Goal: Use online tool/utility: Use online tool/utility

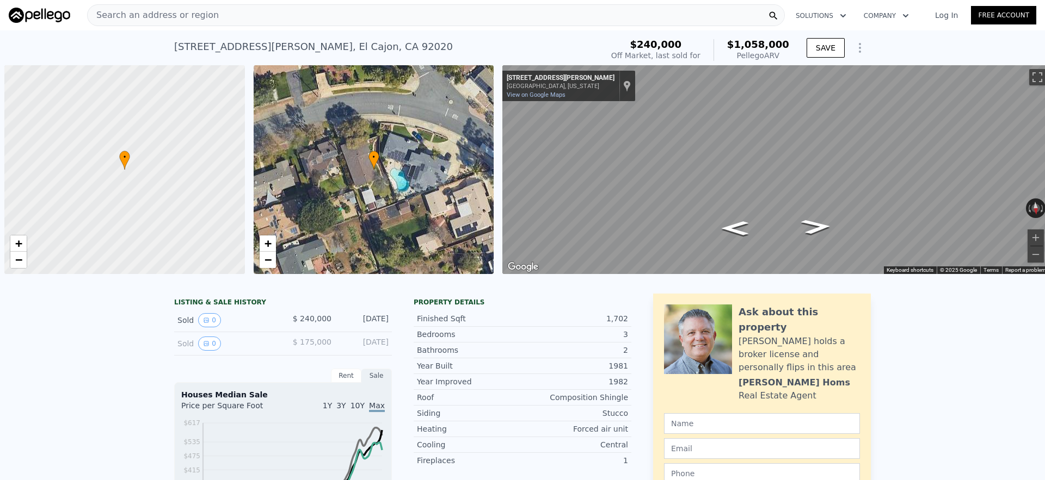
click at [387, 16] on div "Search an address or region" at bounding box center [436, 15] width 698 height 22
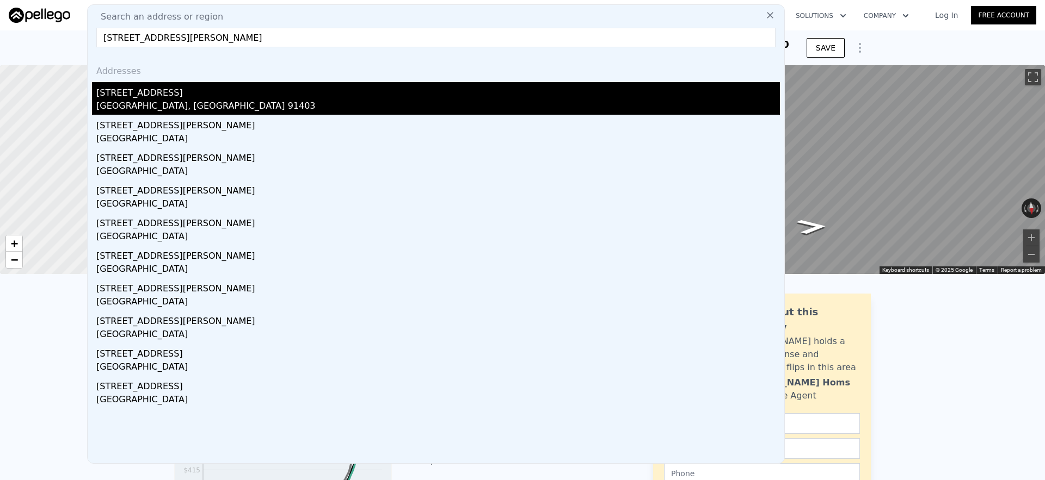
type input "[STREET_ADDRESS][PERSON_NAME]"
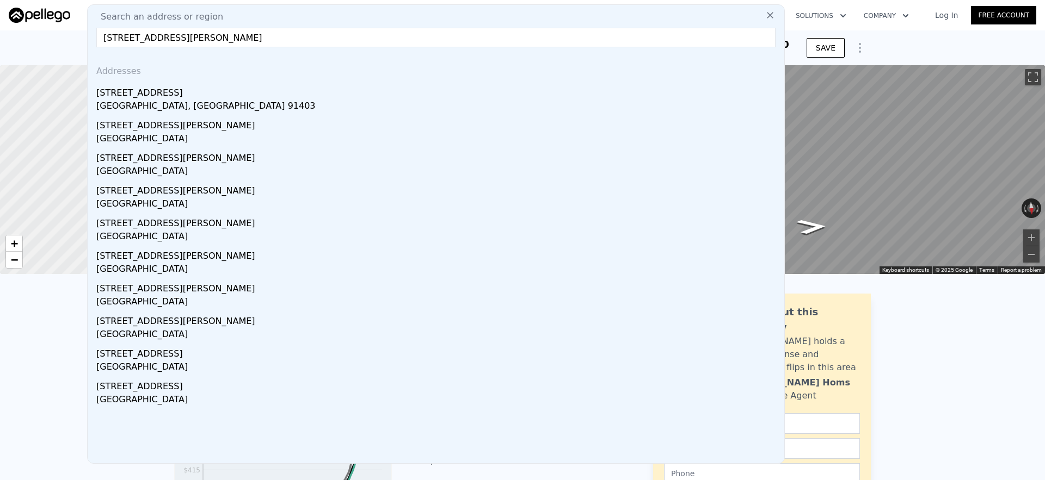
click at [262, 95] on div "[STREET_ADDRESS]" at bounding box center [437, 90] width 683 height 17
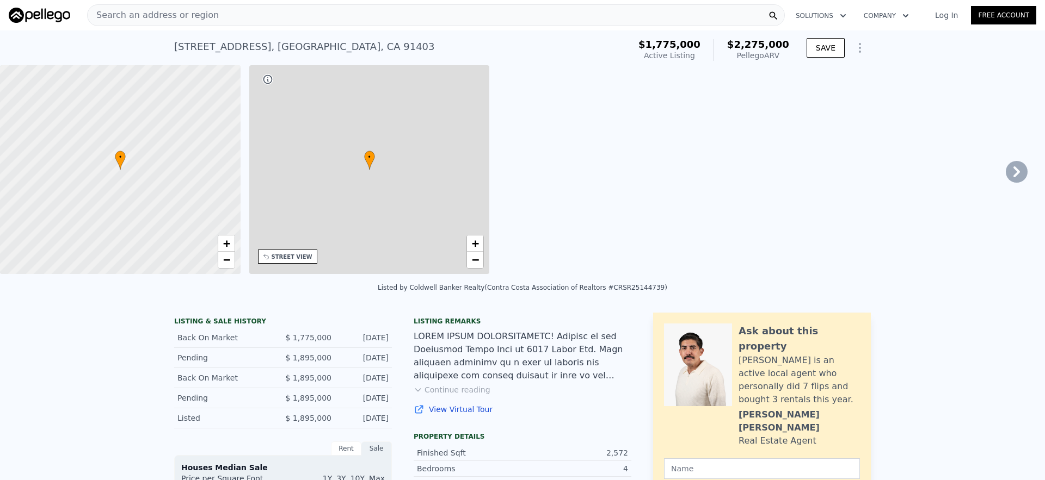
type input "5"
type input "2"
type input "4"
type input "2129"
type input "3536"
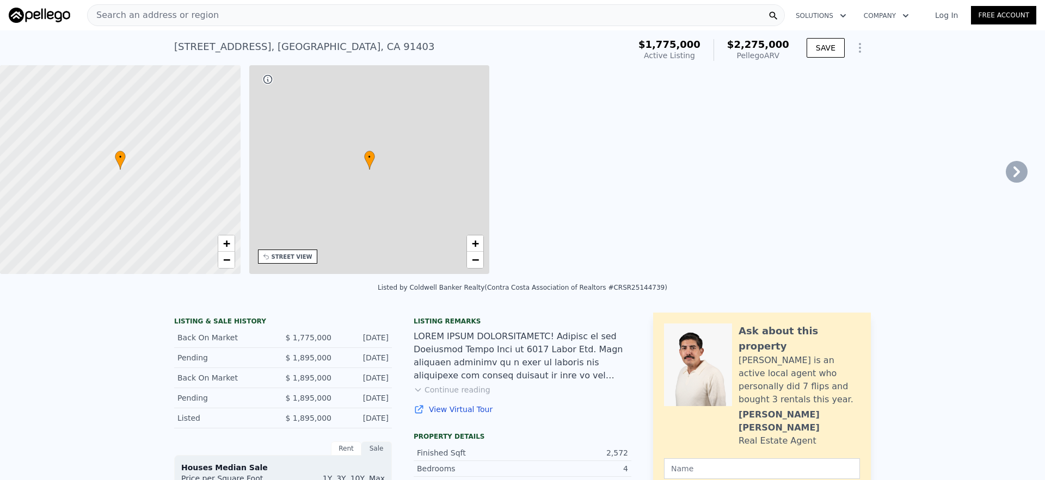
type input "5511"
type input "14409"
type input "$ 2,275,000"
type input "8"
type input "$ 208,226"
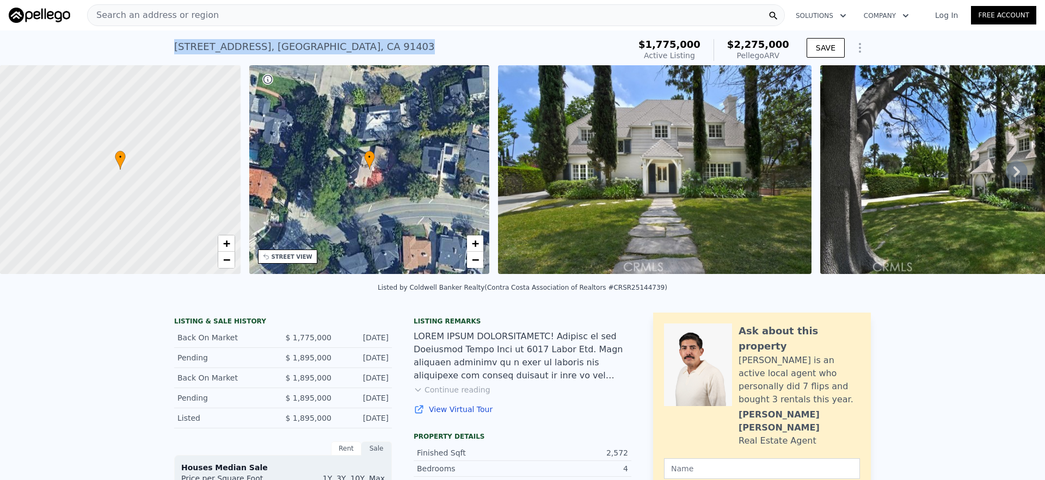
drag, startPoint x: 361, startPoint y: 45, endPoint x: 180, endPoint y: 48, distance: 181.7
click at [177, 48] on div "[STREET_ADDRESS] Active at $1.775m (~ARV $2.275m )" at bounding box center [399, 50] width 451 height 30
copy div "[STREET_ADDRESS]"
